Goal: Transaction & Acquisition: Purchase product/service

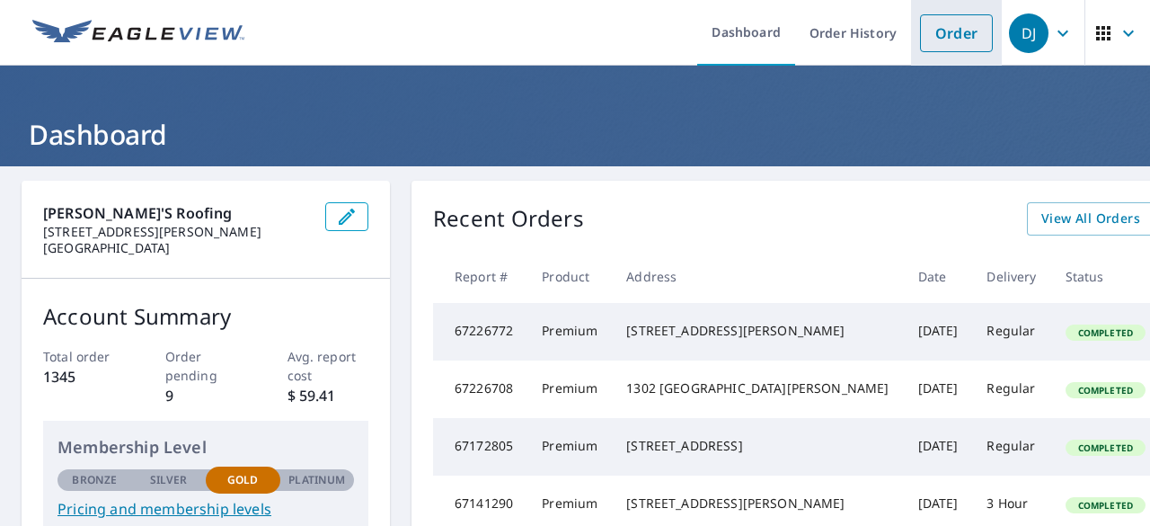
click at [952, 31] on link "Order" at bounding box center [956, 33] width 73 height 38
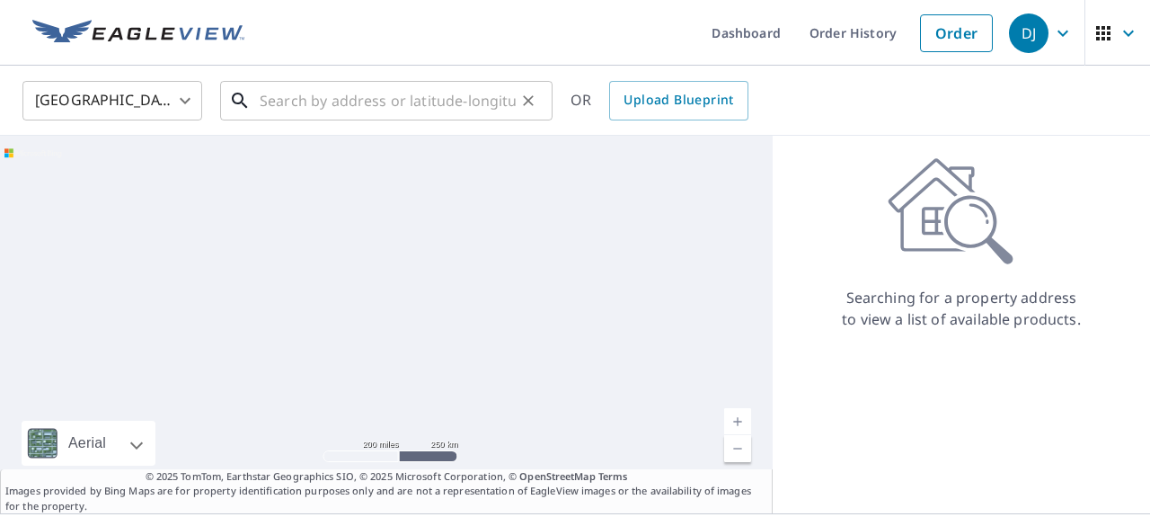
click at [365, 102] on input "text" at bounding box center [388, 100] width 256 height 50
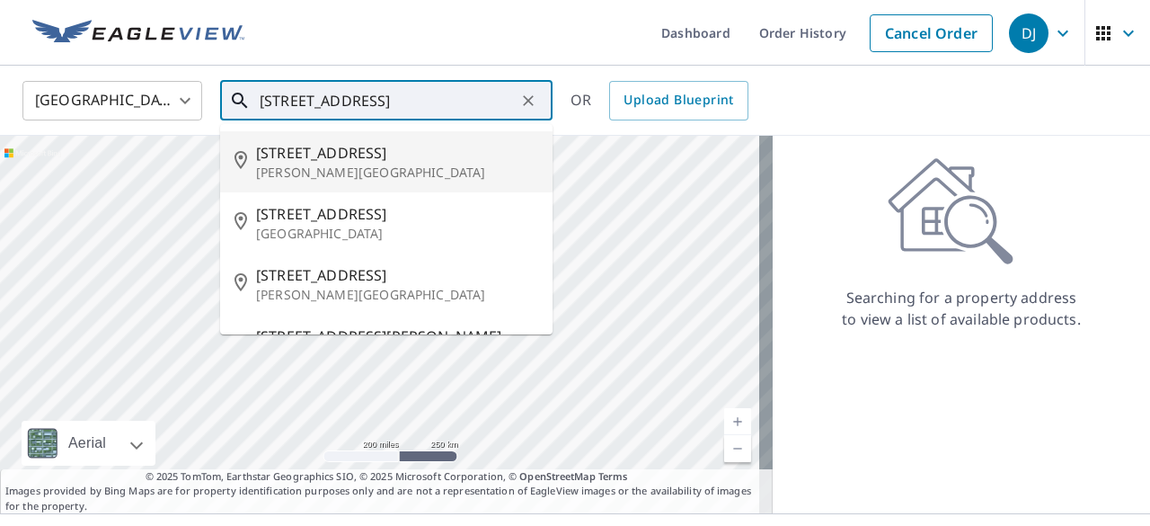
click at [307, 171] on p "[PERSON_NAME][GEOGRAPHIC_DATA]" at bounding box center [397, 173] width 282 height 18
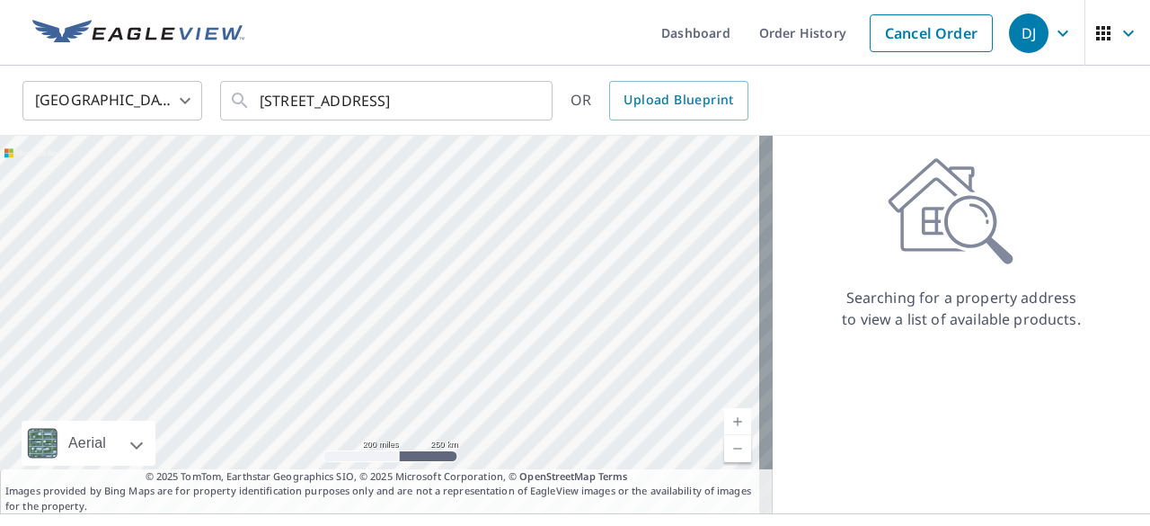
type input "[STREET_ADDRESS][PERSON_NAME]"
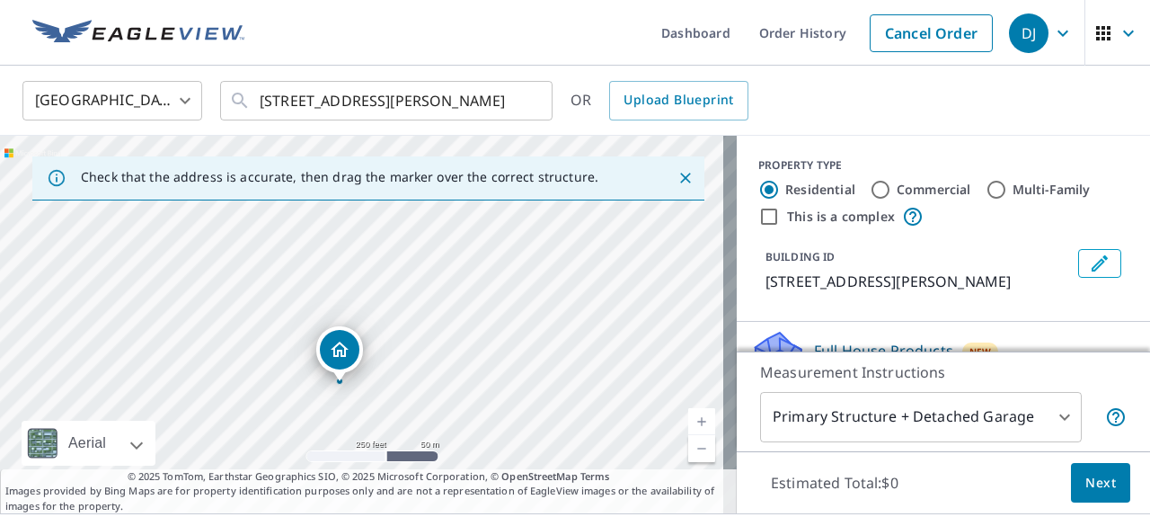
click at [694, 428] on link "Current Level 17, Zoom In" at bounding box center [701, 421] width 27 height 27
click at [688, 419] on link "Current Level 17, Zoom In" at bounding box center [701, 421] width 27 height 27
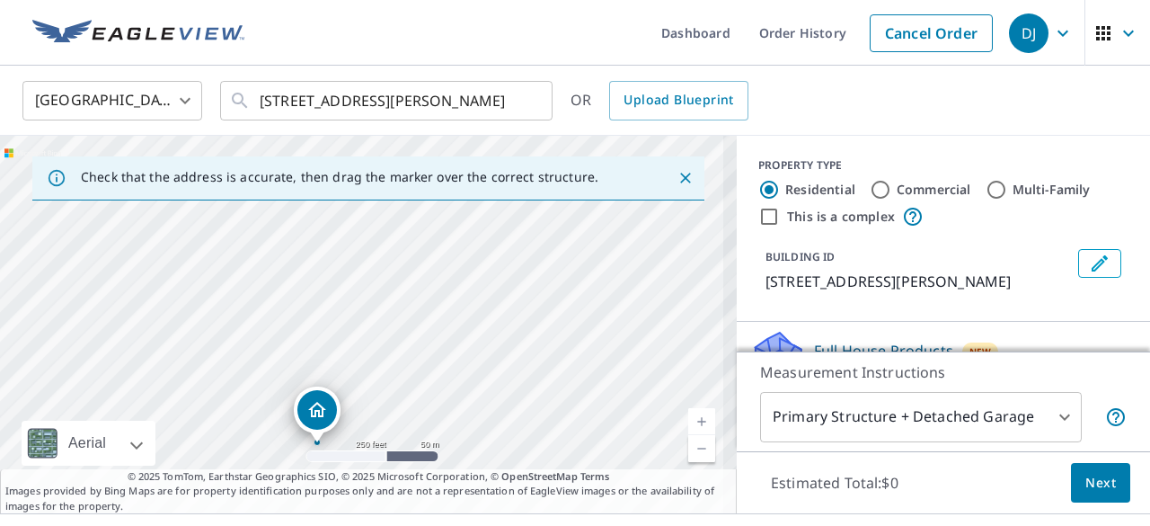
click at [690, 425] on link "Current Level 18, Zoom In" at bounding box center [701, 421] width 27 height 27
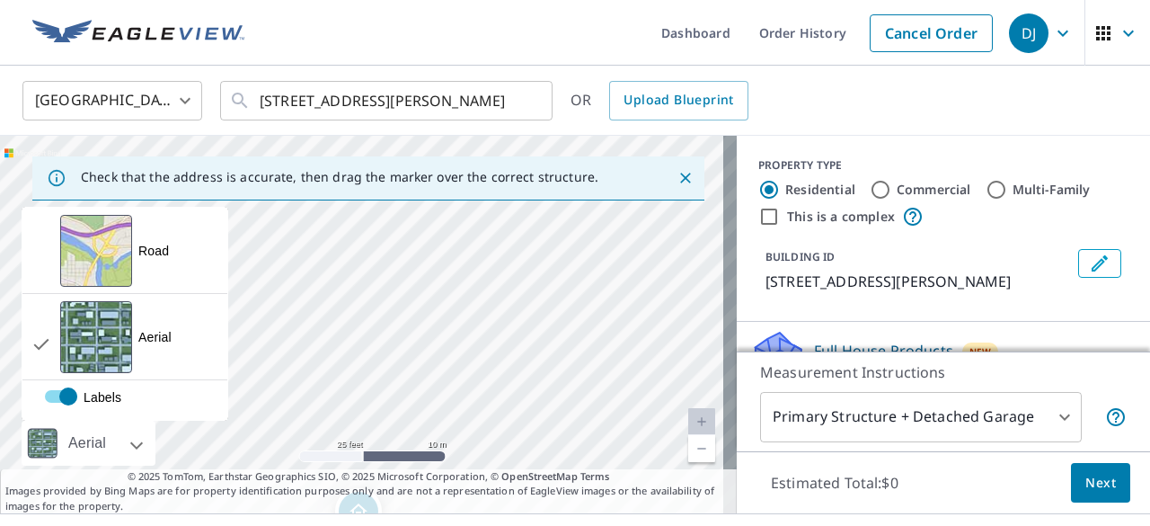
click at [676, 184] on icon "Close" at bounding box center [685, 178] width 18 height 18
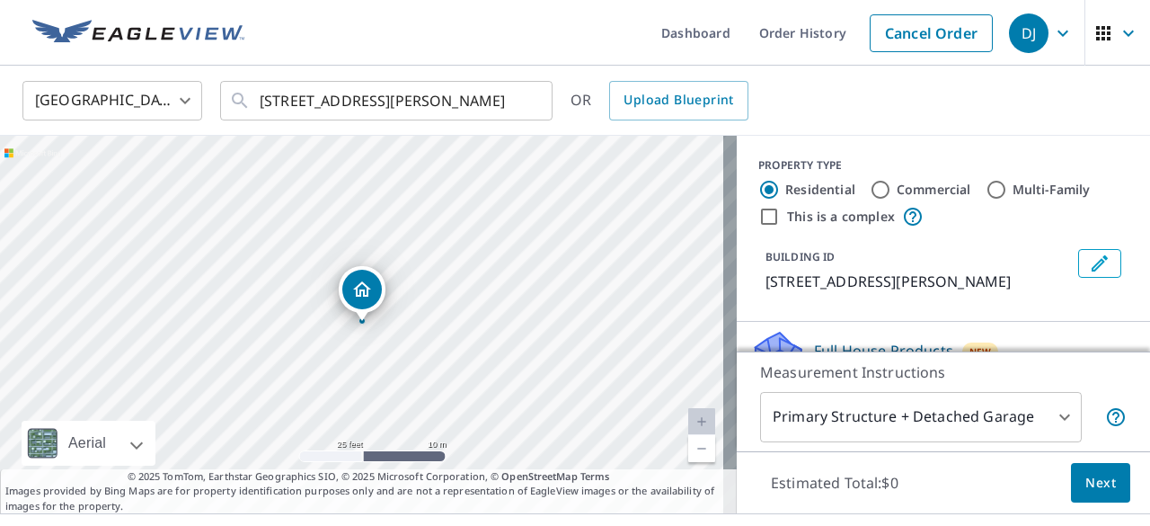
click at [688, 458] on link "Current Level 20, Zoom Out" at bounding box center [701, 448] width 27 height 27
click at [0, 124] on div "[GEOGRAPHIC_DATA] [GEOGRAPHIC_DATA] ​ [STREET_ADDRESS][PERSON_NAME] ​ OR Upload…" at bounding box center [575, 101] width 1150 height 70
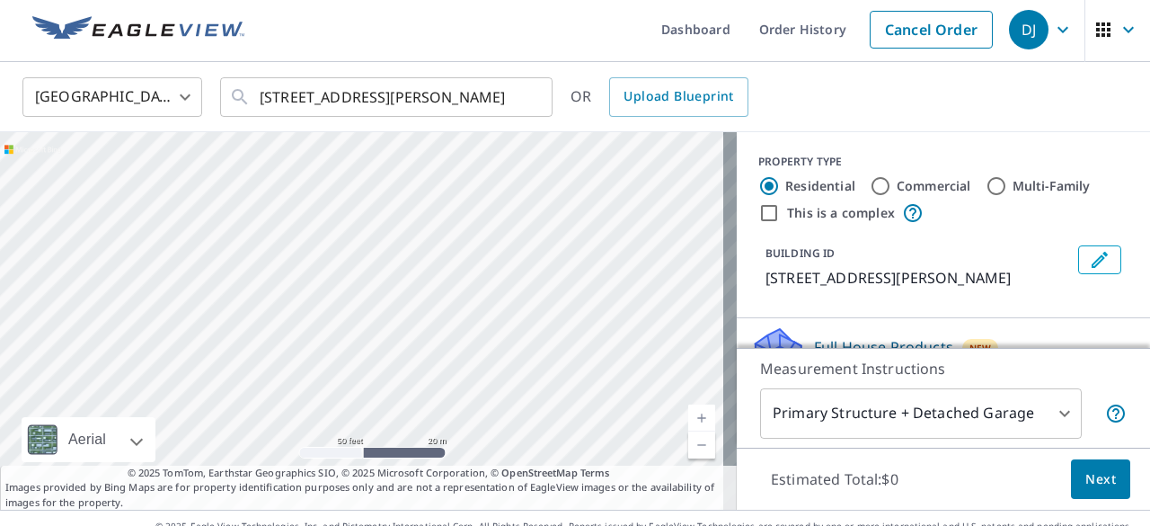
click at [688, 456] on link "Current Level 19, Zoom Out" at bounding box center [701, 444] width 27 height 27
click at [689, 455] on link "Current Level 18, Zoom Out" at bounding box center [701, 444] width 27 height 27
click at [688, 455] on link "Current Level 17, Zoom Out" at bounding box center [701, 444] width 27 height 27
click at [688, 418] on link "Current Level 16, Zoom In" at bounding box center [701, 417] width 27 height 27
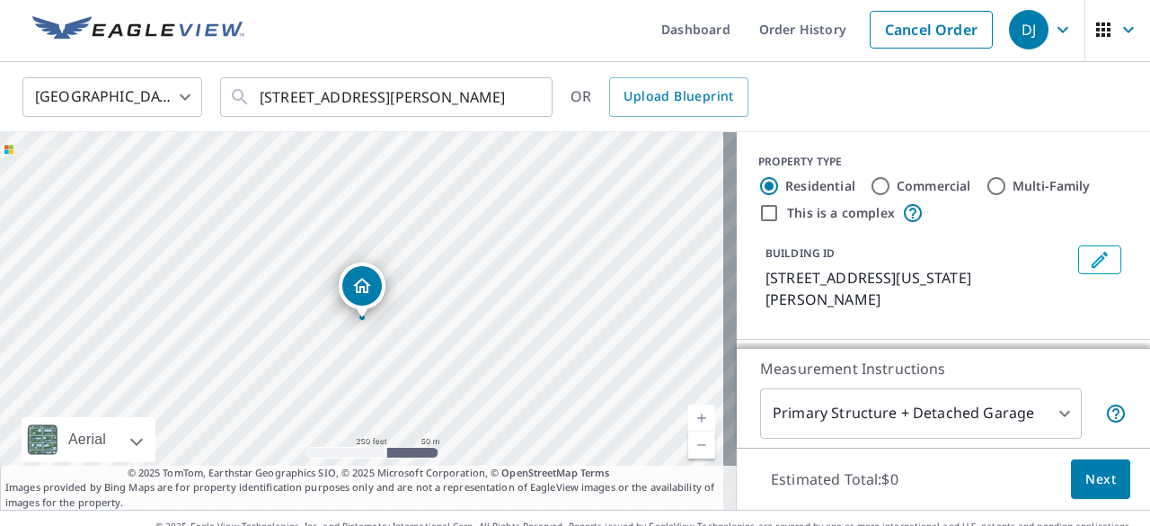
click at [700, 415] on link "Current Level 17, Zoom In" at bounding box center [701, 417] width 27 height 27
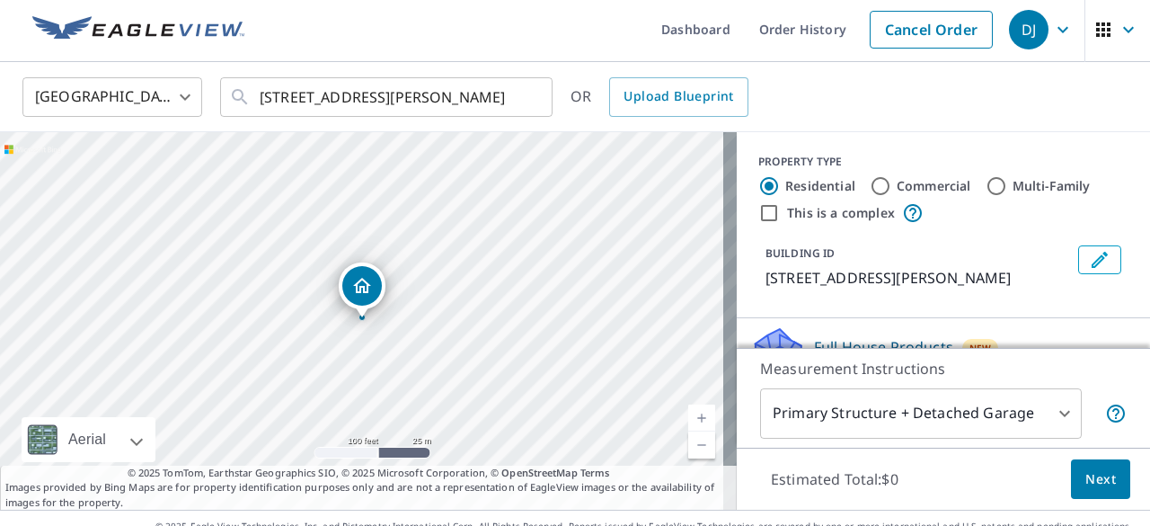
click at [1046, 420] on body "DJ DJ Dashboard Order History Cancel Order DJ United States [GEOGRAPHIC_DATA] ​…" at bounding box center [575, 263] width 1150 height 526
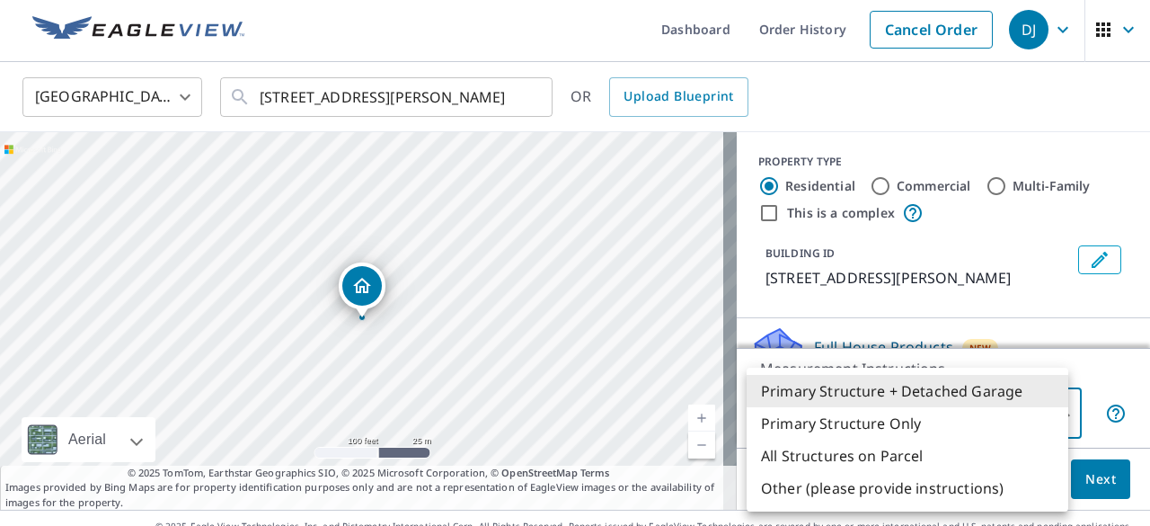
click at [890, 427] on li "Primary Structure Only" at bounding box center [908, 423] width 322 height 32
type input "2"
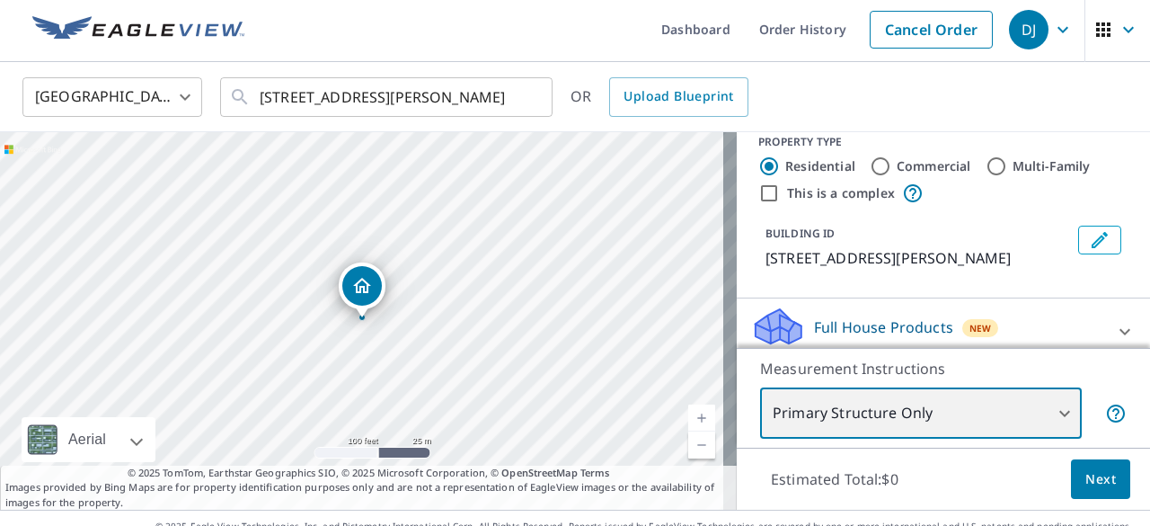
scroll to position [22, 0]
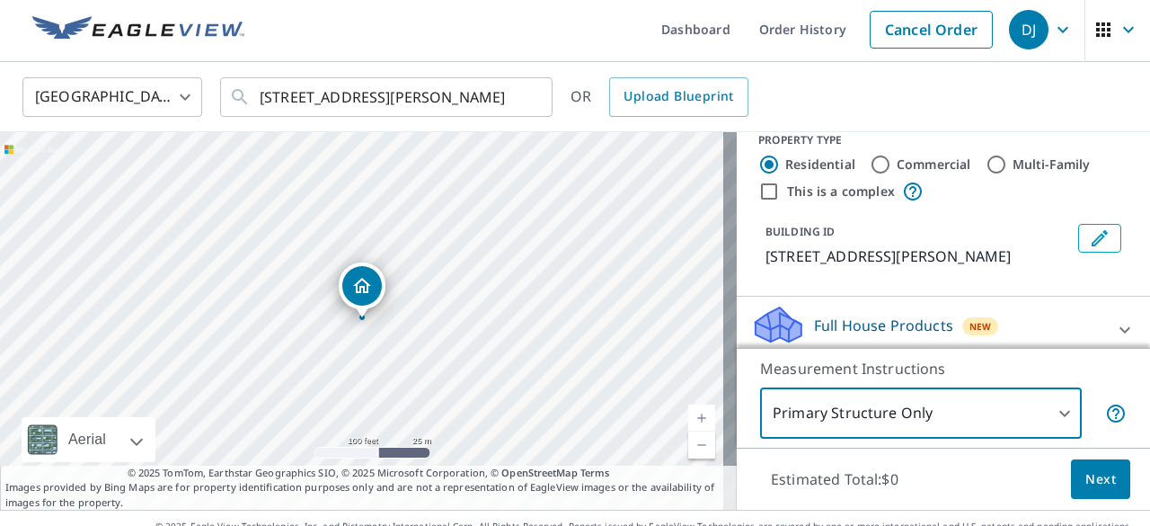
click at [1085, 476] on span "Next" at bounding box center [1100, 479] width 31 height 22
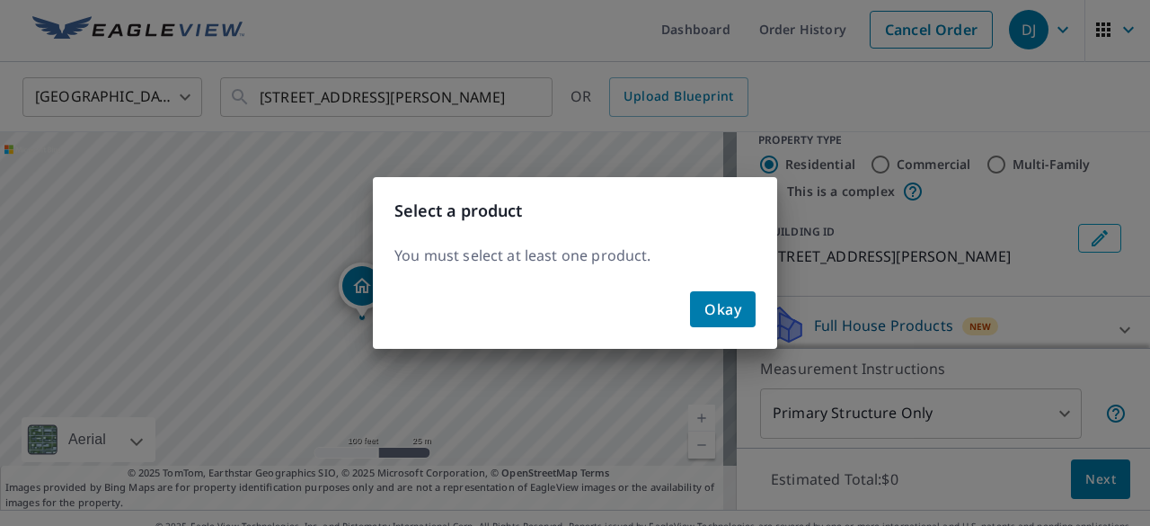
click at [717, 309] on span "Okay" at bounding box center [722, 308] width 37 height 25
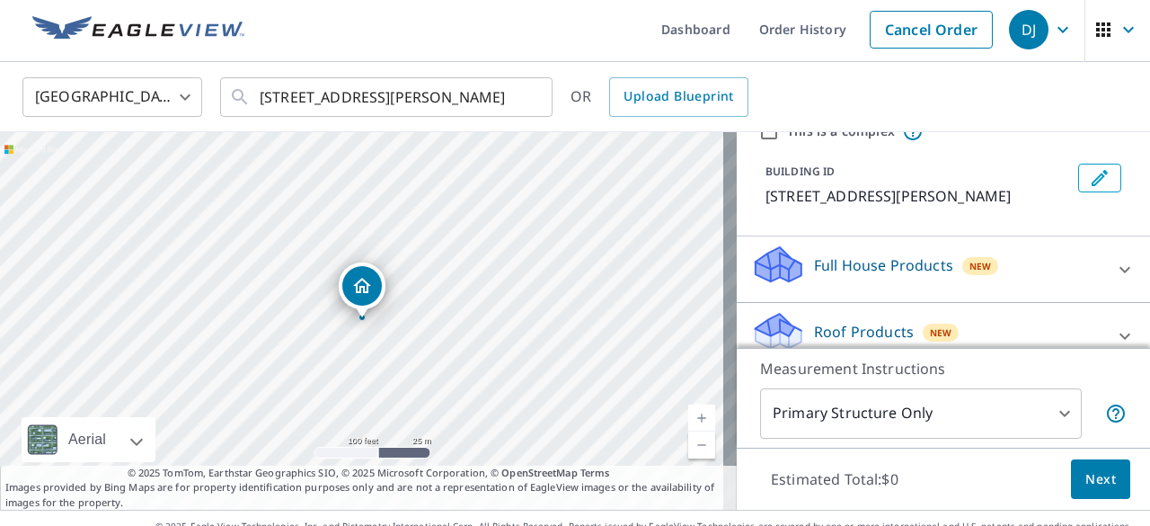
scroll to position [136, 0]
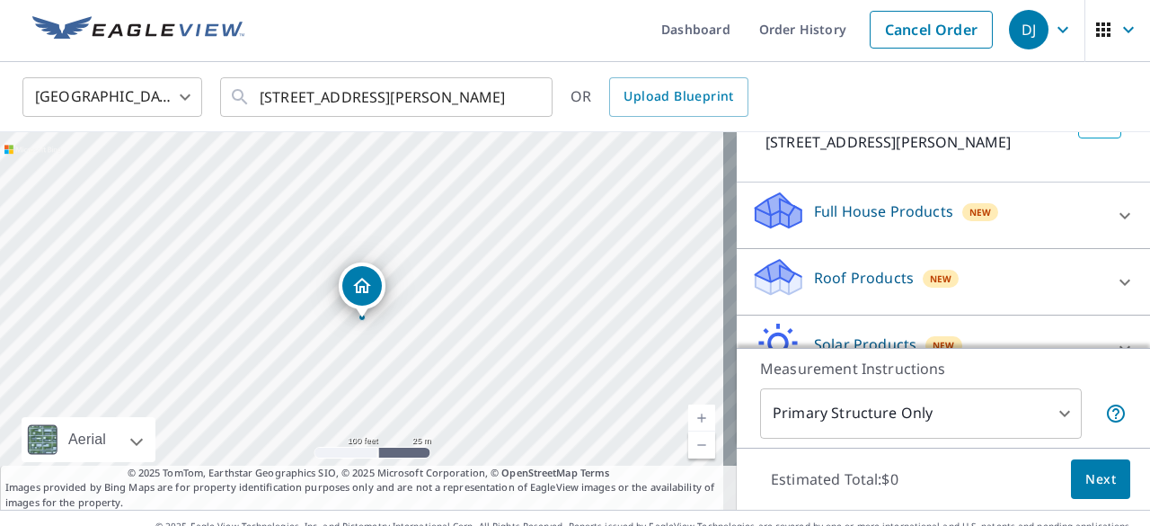
click at [1114, 285] on icon at bounding box center [1125, 282] width 22 height 22
click at [751, 332] on input "Premium $24.25 - $75.5" at bounding box center [764, 334] width 27 height 22
checkbox input "true"
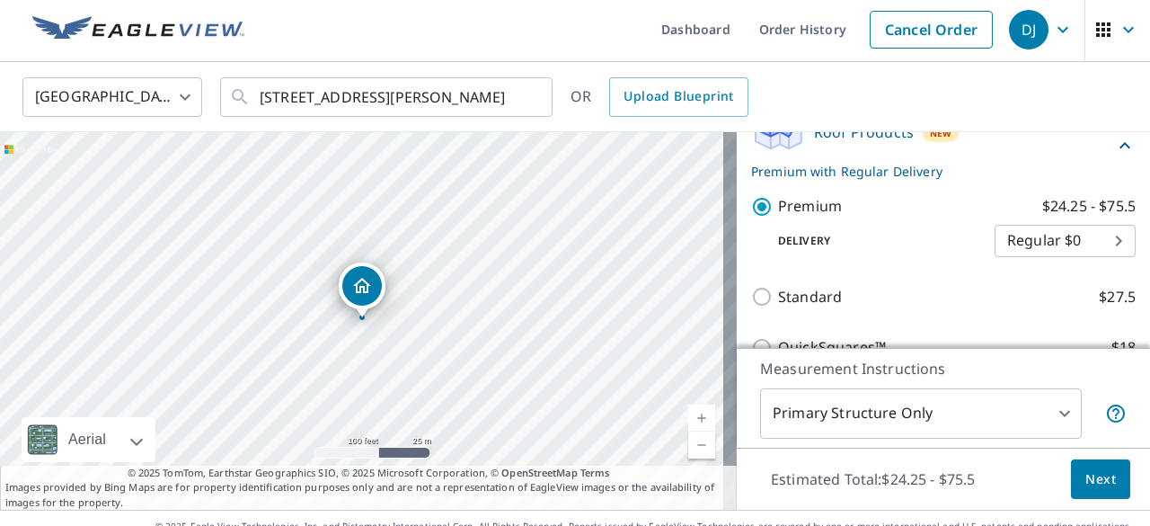
scroll to position [285, 0]
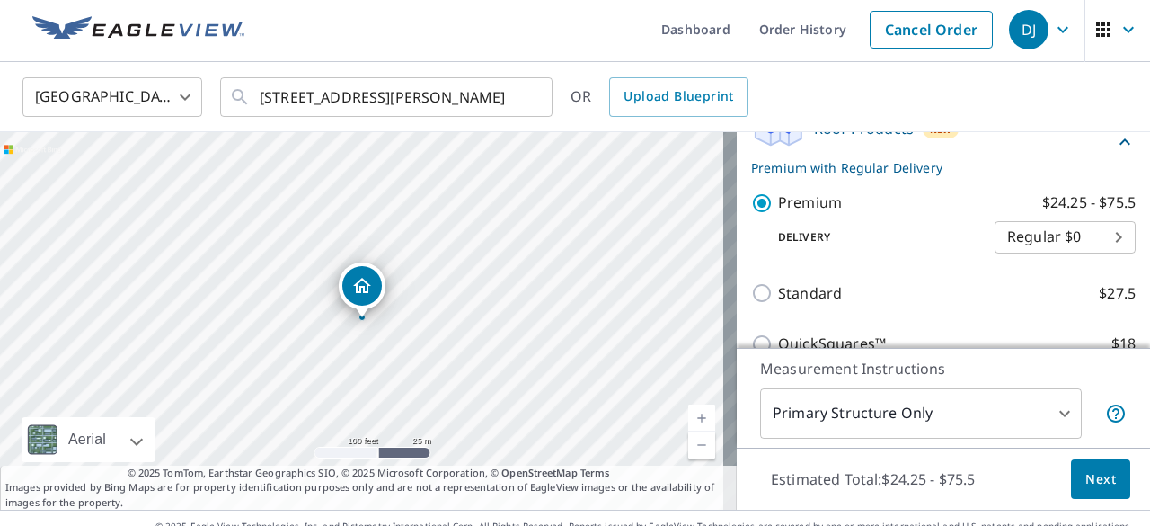
click at [1082, 248] on body "DJ DJ Dashboard Order History Cancel Order DJ United States [GEOGRAPHIC_DATA] ​…" at bounding box center [575, 263] width 1150 height 526
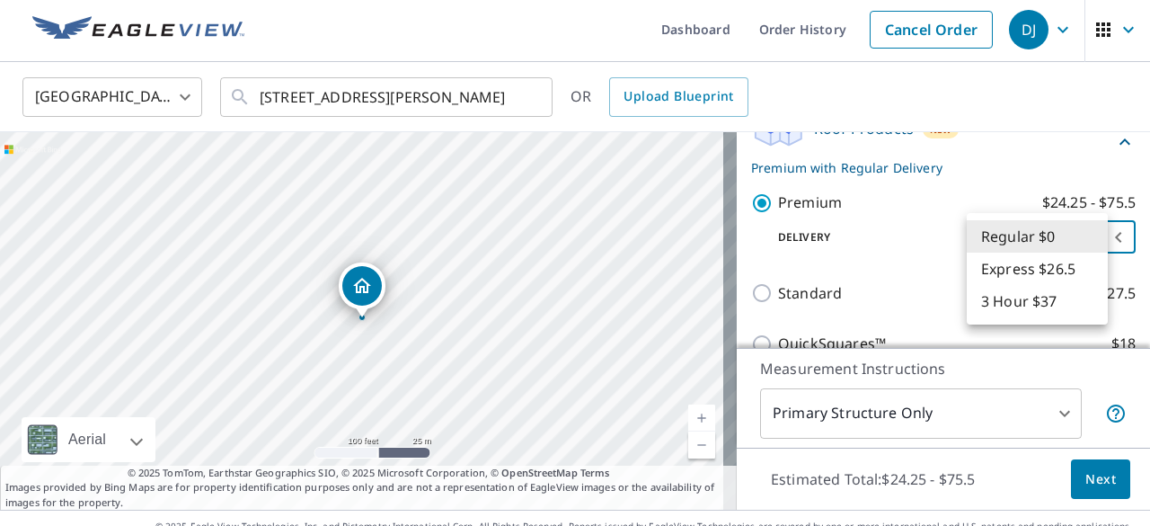
click at [1021, 277] on li "Express $26.5" at bounding box center [1037, 268] width 141 height 32
type input "4"
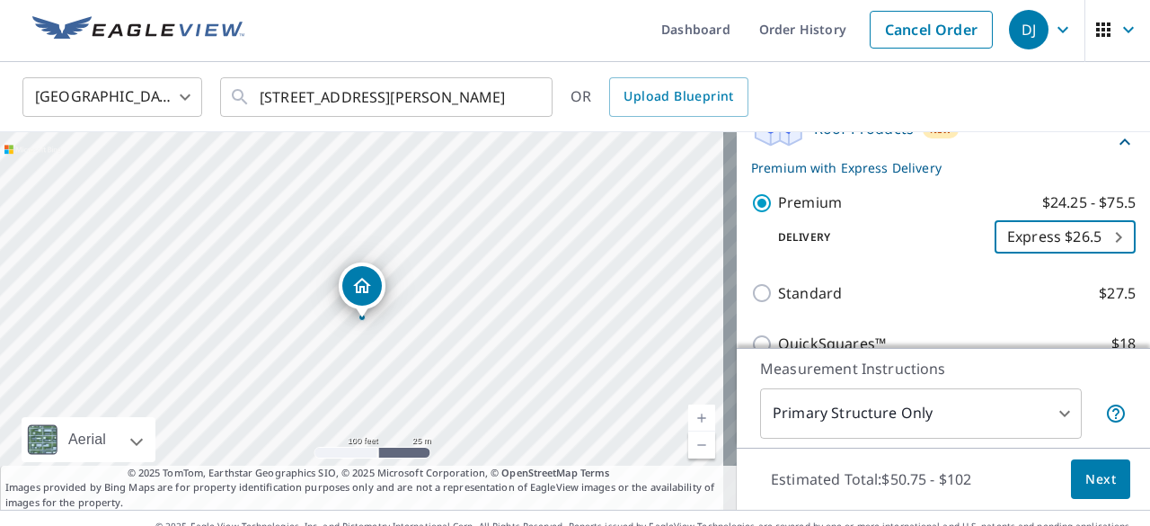
click at [1089, 478] on span "Next" at bounding box center [1100, 479] width 31 height 22
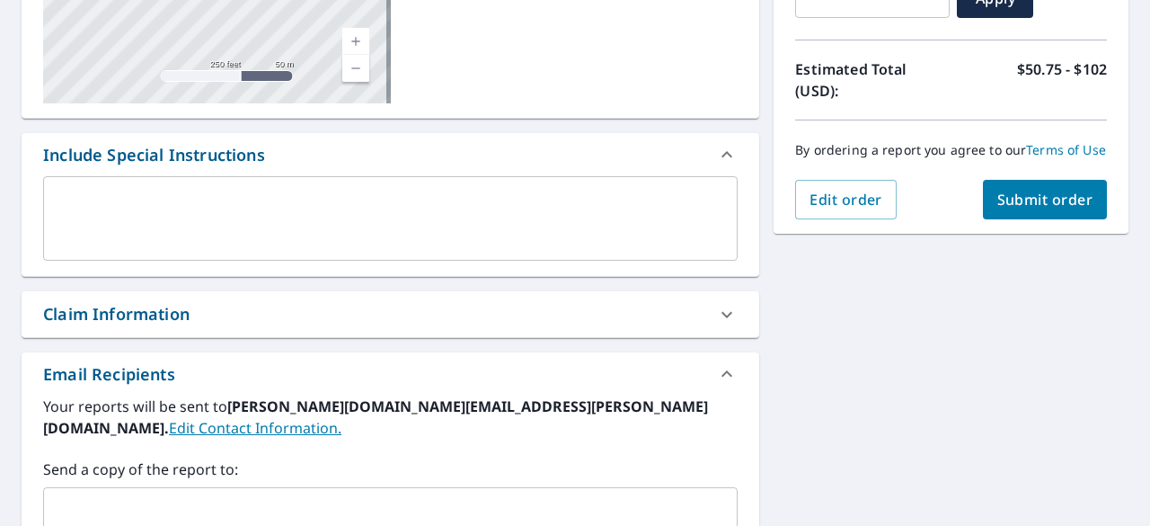
scroll to position [358, 0]
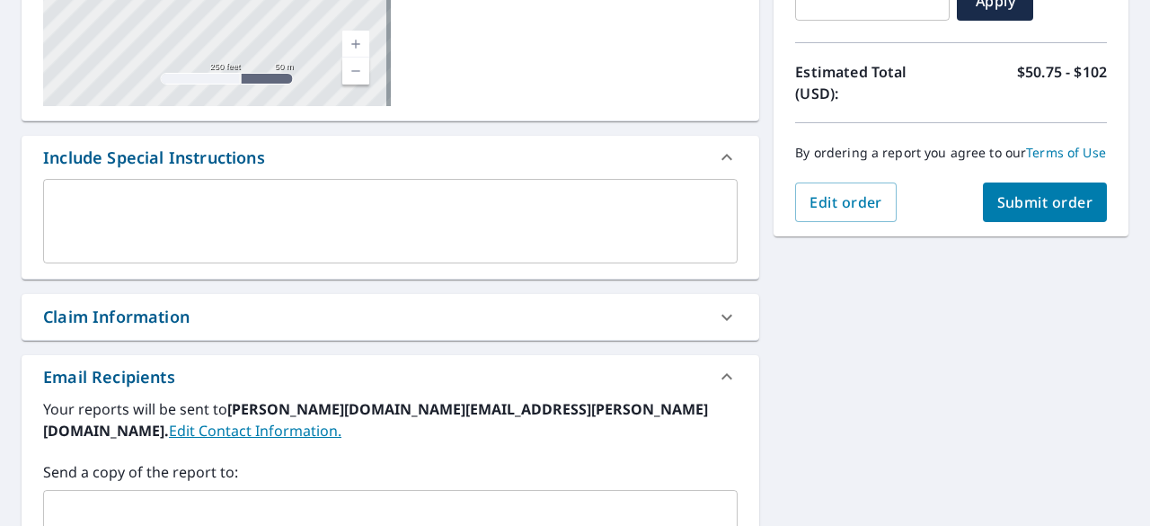
click at [1040, 212] on span "Submit order" at bounding box center [1045, 202] width 96 height 20
